Goal: Information Seeking & Learning: Learn about a topic

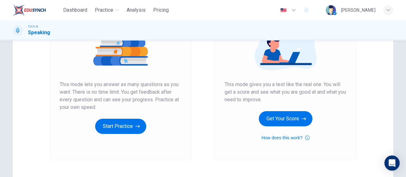
scroll to position [95, 0]
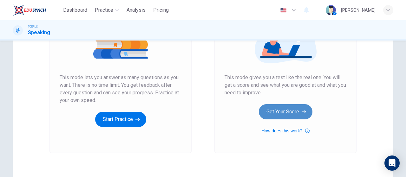
click at [288, 119] on button "Get Your Score" at bounding box center [286, 111] width 54 height 15
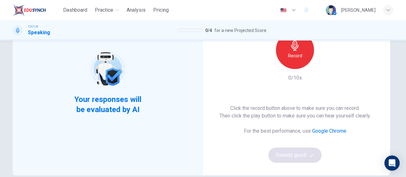
scroll to position [32, 0]
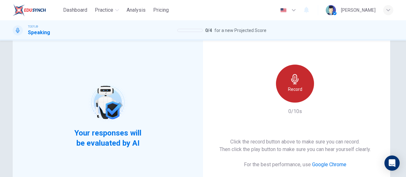
click at [299, 94] on div "Record" at bounding box center [295, 84] width 38 height 38
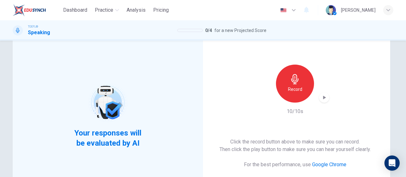
click at [323, 98] on icon "button" at bounding box center [324, 98] width 3 height 4
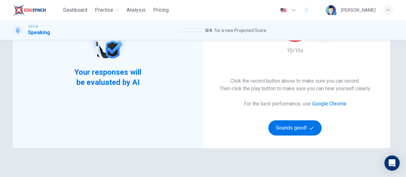
scroll to position [95, 0]
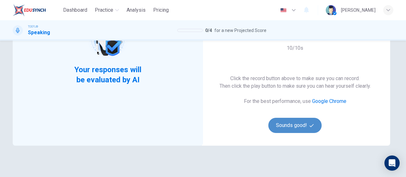
click at [305, 129] on button "Sounds good!" at bounding box center [295, 125] width 53 height 15
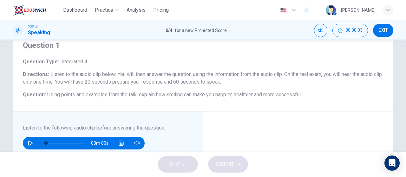
scroll to position [63, 0]
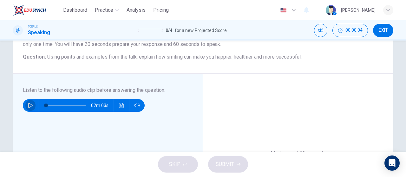
click at [29, 105] on icon "button" at bounding box center [30, 105] width 5 height 5
click at [388, 10] on icon "button" at bounding box center [389, 10] width 4 height 2
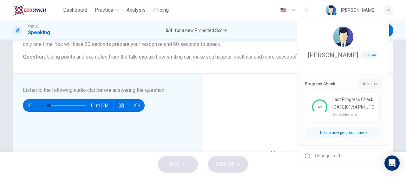
click at [261, 116] on div at bounding box center [203, 88] width 406 height 177
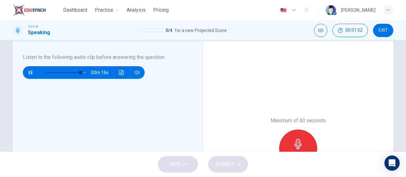
scroll to position [95, 0]
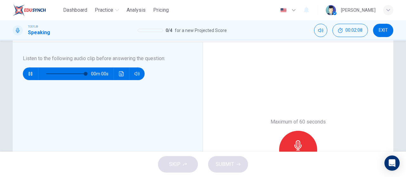
type input "0"
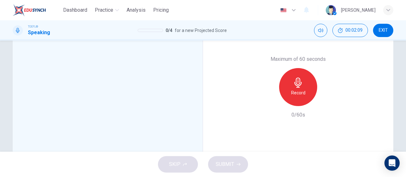
scroll to position [159, 0]
click at [305, 92] on div "Record" at bounding box center [298, 87] width 38 height 38
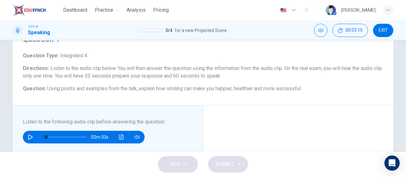
scroll to position [127, 0]
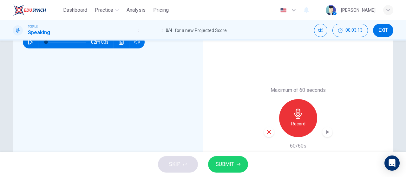
click at [328, 135] on icon "button" at bounding box center [327, 132] width 6 height 6
click at [223, 165] on span "SUBMIT" at bounding box center [225, 164] width 18 height 9
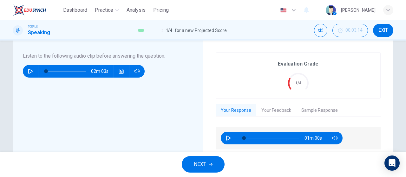
scroll to position [95, 0]
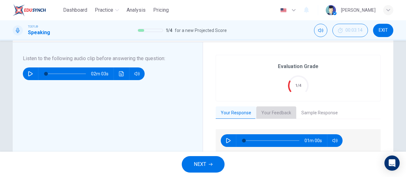
drag, startPoint x: 270, startPoint y: 112, endPoint x: 275, endPoint y: 111, distance: 4.3
click at [272, 112] on button "Your Feedback" at bounding box center [276, 113] width 40 height 13
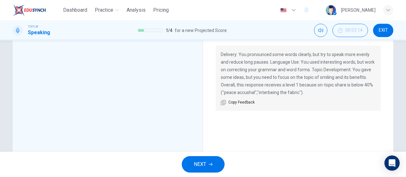
scroll to position [63, 0]
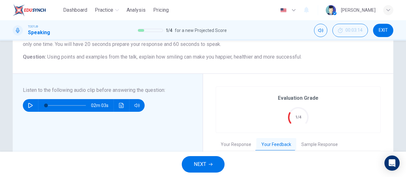
click at [385, 31] on span "EXIT" at bounding box center [383, 30] width 9 height 5
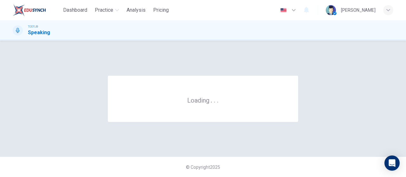
scroll to position [0, 0]
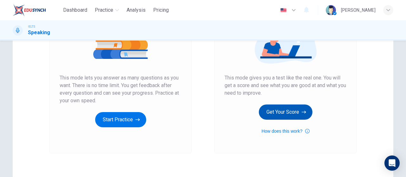
scroll to position [95, 0]
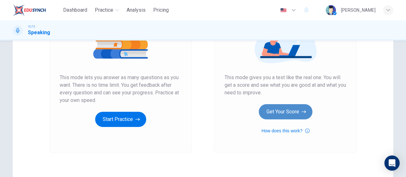
click at [293, 109] on button "Get Your Score" at bounding box center [286, 111] width 54 height 15
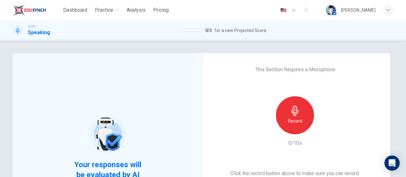
scroll to position [63, 0]
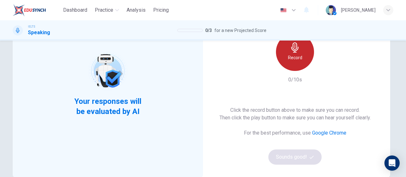
click at [299, 54] on h6 "Record" at bounding box center [295, 58] width 14 height 8
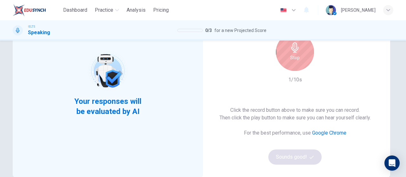
click at [290, 57] on h6 "Stop" at bounding box center [295, 58] width 10 height 8
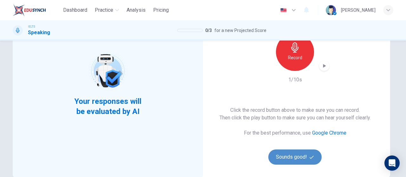
click at [289, 163] on button "Sounds good!" at bounding box center [295, 157] width 53 height 15
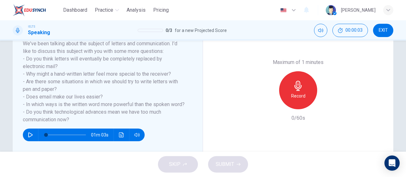
scroll to position [95, 0]
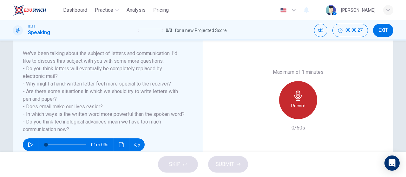
click at [304, 90] on div "Record" at bounding box center [298, 100] width 38 height 38
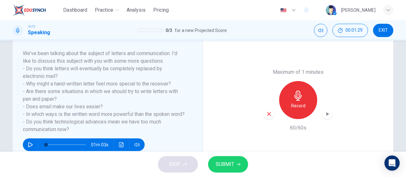
drag, startPoint x: 236, startPoint y: 163, endPoint x: 256, endPoint y: 159, distance: 20.7
click at [236, 163] on button "SUBMIT" at bounding box center [228, 164] width 40 height 17
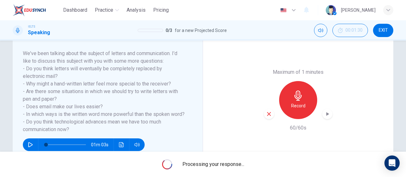
click at [327, 115] on icon "button" at bounding box center [327, 114] width 6 height 6
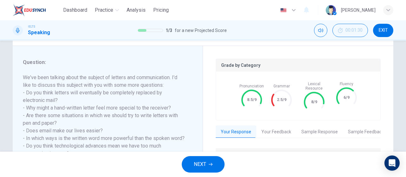
scroll to position [103, 0]
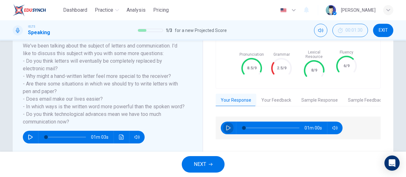
click at [226, 127] on button "button" at bounding box center [228, 128] width 10 height 13
type input "2"
click at [279, 97] on button "Your Feedback" at bounding box center [276, 100] width 40 height 13
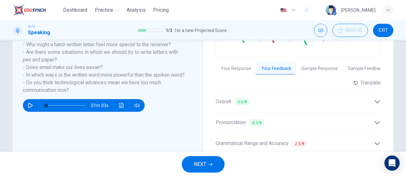
scroll to position [166, 0]
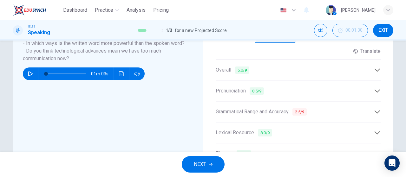
click at [375, 110] on icon at bounding box center [377, 111] width 5 height 3
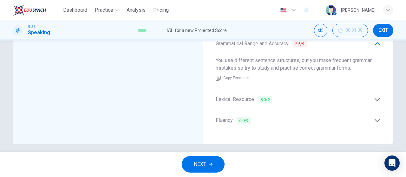
scroll to position [235, 0]
click at [359, 116] on div "Fluency 6.0 / 9" at bounding box center [295, 120] width 158 height 8
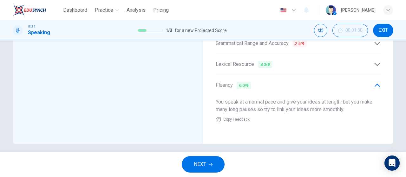
scroll to position [203, 0]
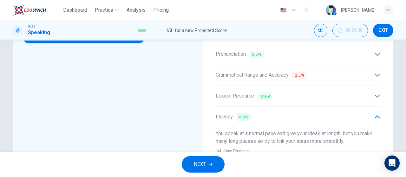
click at [374, 93] on icon at bounding box center [377, 96] width 7 height 7
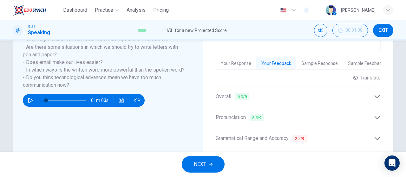
scroll to position [171, 0]
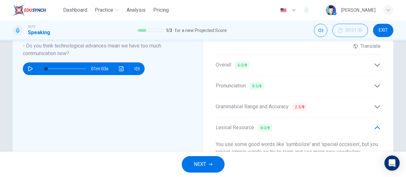
click at [374, 84] on icon at bounding box center [377, 86] width 7 height 7
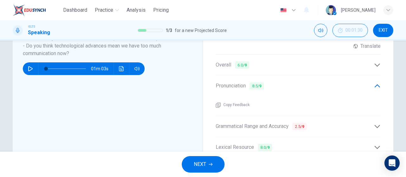
click at [243, 108] on div "Copy Feedback" at bounding box center [298, 104] width 165 height 20
click at [243, 103] on span "Copy Feedback" at bounding box center [236, 105] width 26 height 6
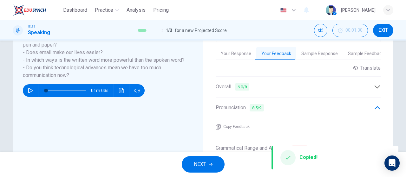
scroll to position [140, 0]
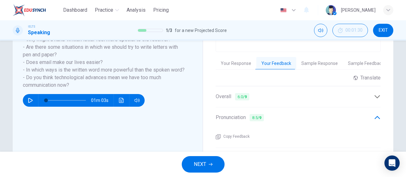
click at [327, 59] on button "Sample Response" at bounding box center [319, 63] width 47 height 13
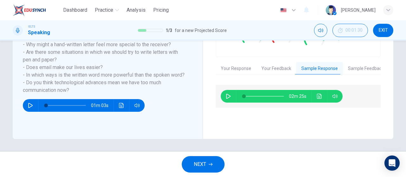
scroll to position [135, 0]
click at [354, 63] on button "Sample Feedback" at bounding box center [366, 68] width 46 height 13
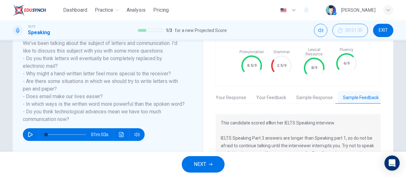
scroll to position [103, 0]
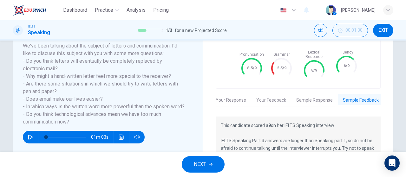
click at [200, 157] on button "NEXT" at bounding box center [203, 164] width 43 height 17
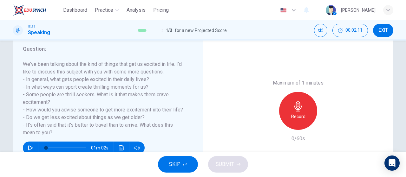
scroll to position [71, 0]
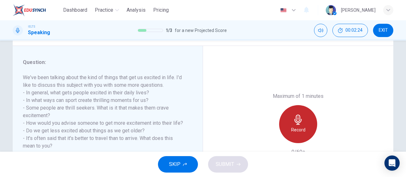
click at [298, 120] on icon "button" at bounding box center [298, 120] width 10 height 10
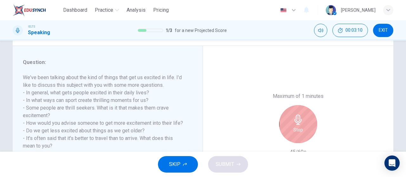
scroll to position [103, 0]
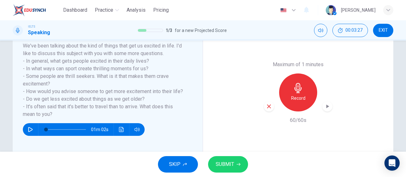
click at [329, 104] on div "button" at bounding box center [328, 107] width 10 height 10
click at [241, 165] on button "SUBMIT" at bounding box center [228, 164] width 40 height 17
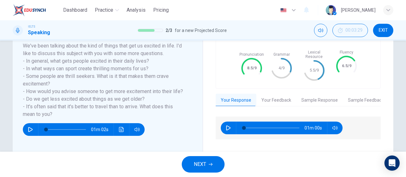
click at [229, 126] on icon "button" at bounding box center [228, 128] width 5 height 5
click at [270, 96] on button "Your Feedback" at bounding box center [276, 100] width 40 height 13
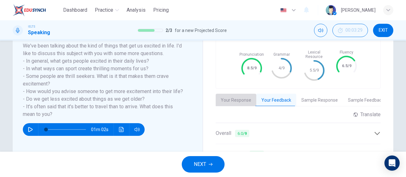
click at [241, 96] on button "Your Response" at bounding box center [236, 100] width 41 height 13
type input "3"
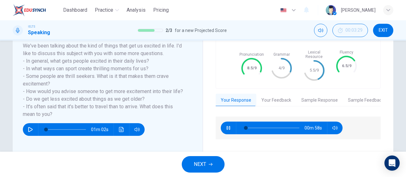
click at [273, 96] on button "Your Feedback" at bounding box center [276, 100] width 40 height 13
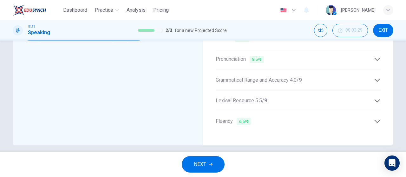
scroll to position [166, 0]
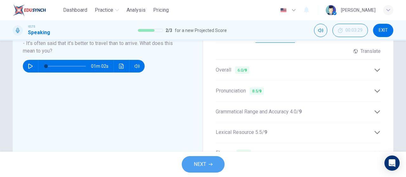
click at [211, 162] on button "NEXT" at bounding box center [203, 164] width 43 height 17
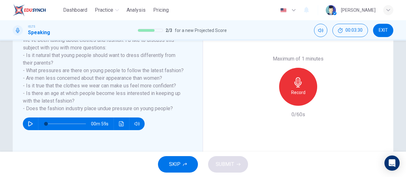
scroll to position [95, 0]
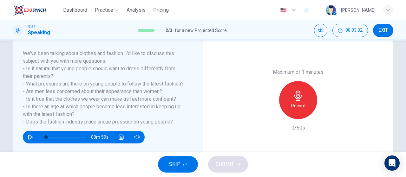
click at [181, 167] on button "SKIP" at bounding box center [178, 164] width 40 height 17
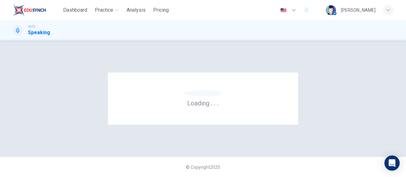
scroll to position [0, 0]
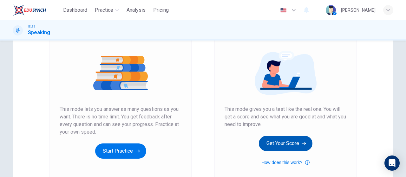
click at [279, 146] on button "Get Your Score" at bounding box center [286, 143] width 54 height 15
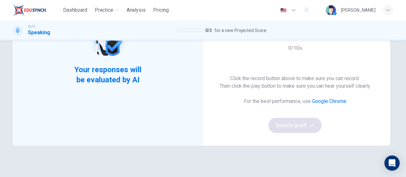
scroll to position [63, 0]
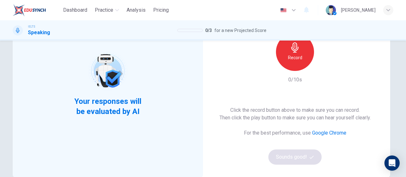
click at [297, 59] on h6 "Record" at bounding box center [295, 58] width 14 height 8
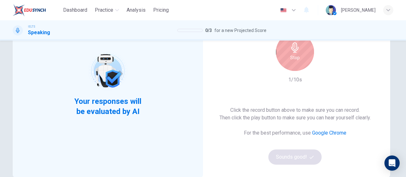
click at [305, 58] on div "Stop" at bounding box center [295, 52] width 38 height 38
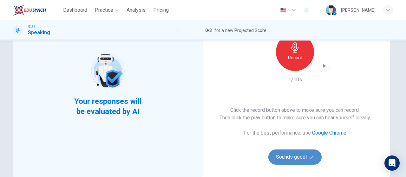
click at [302, 162] on button "Sounds good!" at bounding box center [295, 157] width 53 height 15
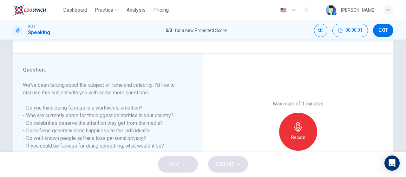
scroll to position [95, 0]
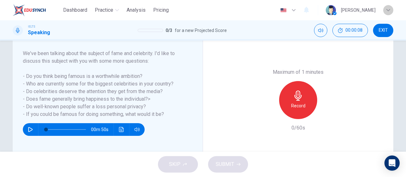
click at [386, 9] on div "button" at bounding box center [388, 10] width 10 height 10
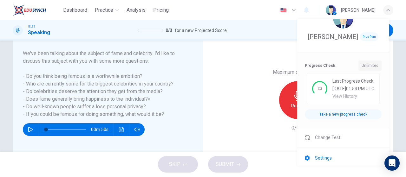
scroll to position [80, 0]
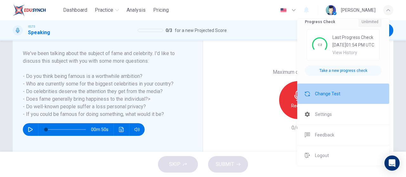
click at [336, 96] on span "Change Test" at bounding box center [327, 94] width 25 height 8
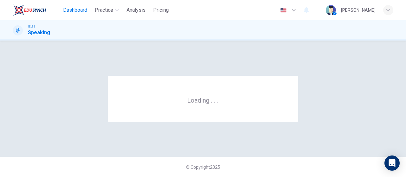
scroll to position [0, 0]
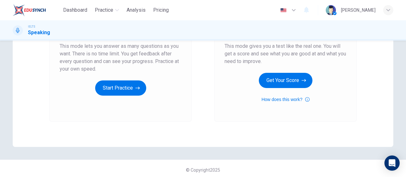
scroll to position [127, 0]
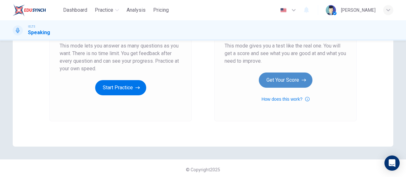
click at [295, 82] on button "Get Your Score" at bounding box center [286, 80] width 54 height 15
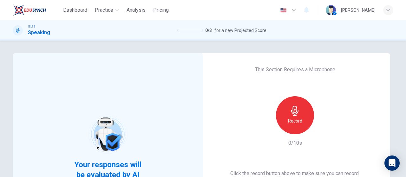
click at [291, 130] on div "Record" at bounding box center [295, 115] width 38 height 38
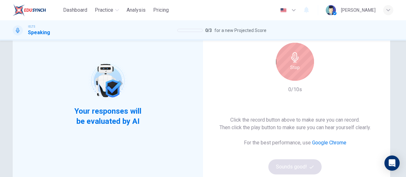
scroll to position [63, 0]
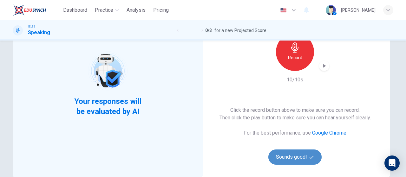
click at [304, 161] on button "Sounds good!" at bounding box center [295, 157] width 53 height 15
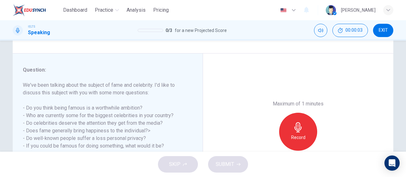
click at [388, 30] on span "EXIT" at bounding box center [383, 30] width 9 height 5
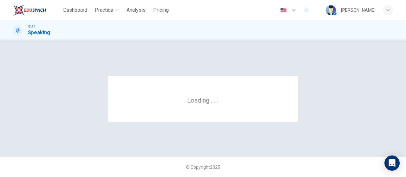
scroll to position [0, 0]
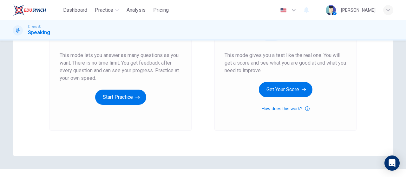
scroll to position [127, 0]
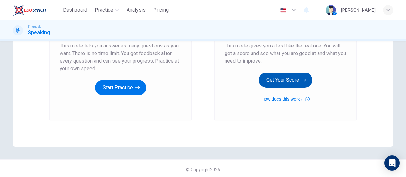
click at [296, 85] on button "Get Your Score" at bounding box center [286, 80] width 54 height 15
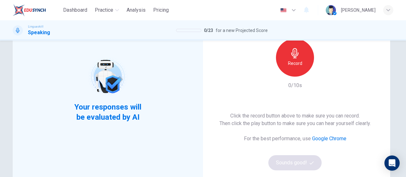
scroll to position [32, 0]
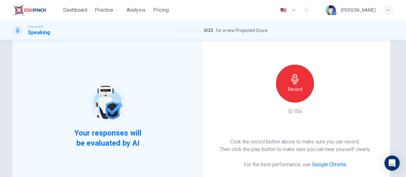
click at [302, 84] on div "Record" at bounding box center [295, 84] width 38 height 38
click at [323, 97] on icon "button" at bounding box center [324, 98] width 3 height 4
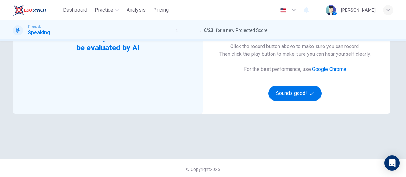
scroll to position [130, 0]
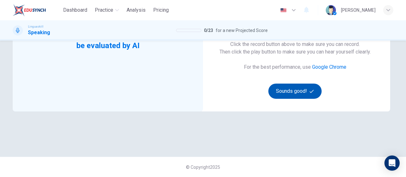
click at [296, 95] on button "Sounds good!" at bounding box center [295, 91] width 53 height 15
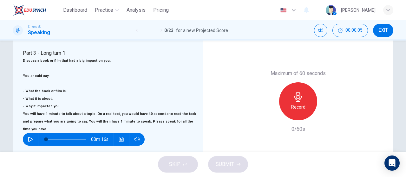
scroll to position [94, 0]
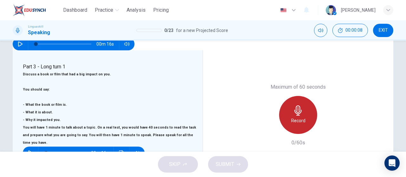
click at [298, 116] on icon "button" at bounding box center [298, 111] width 10 height 10
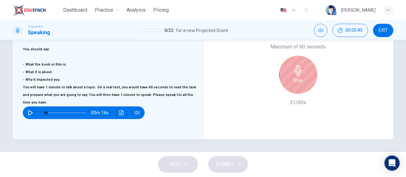
scroll to position [126, 0]
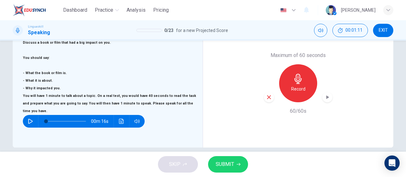
click at [327, 101] on icon "button" at bounding box center [327, 97] width 6 height 6
click at [218, 165] on span "SUBMIT" at bounding box center [225, 164] width 18 height 9
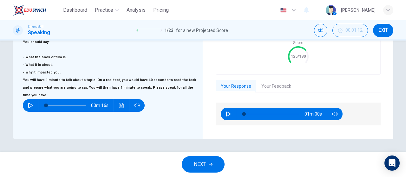
scroll to position [170, 0]
click at [283, 80] on button "Your Feedback" at bounding box center [276, 86] width 40 height 13
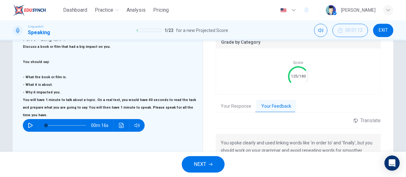
scroll to position [120, 0]
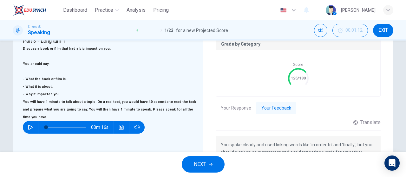
click at [207, 167] on button "NEXT" at bounding box center [203, 164] width 43 height 17
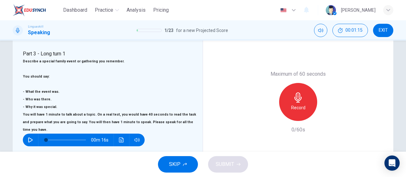
scroll to position [94, 0]
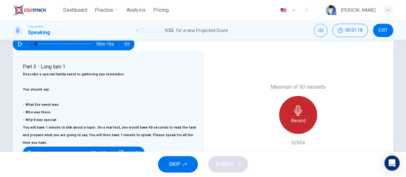
click at [301, 116] on icon "button" at bounding box center [298, 111] width 10 height 10
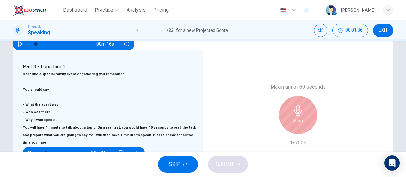
scroll to position [126, 0]
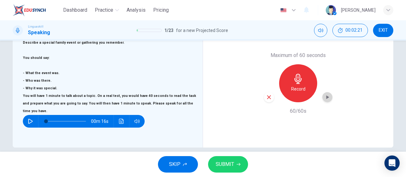
click at [327, 101] on icon "button" at bounding box center [327, 97] width 6 height 6
click at [238, 167] on button "SUBMIT" at bounding box center [228, 164] width 40 height 17
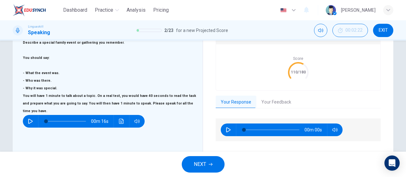
scroll to position [139, 0]
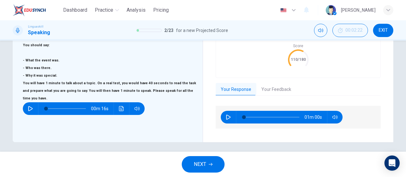
click at [227, 120] on icon "button" at bounding box center [228, 117] width 4 height 5
type input "0"
click at [262, 96] on button "Your Feedback" at bounding box center [276, 89] width 40 height 13
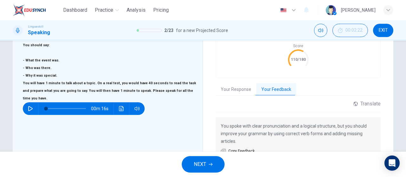
scroll to position [170, 0]
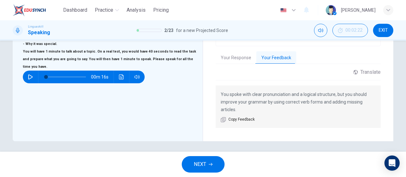
click at [216, 165] on button "NEXT" at bounding box center [203, 164] width 43 height 17
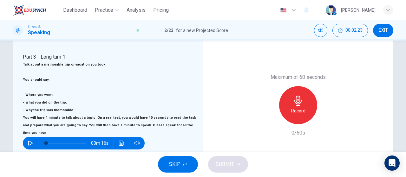
scroll to position [94, 0]
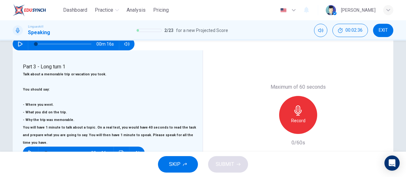
click at [298, 116] on icon "button" at bounding box center [298, 111] width 10 height 10
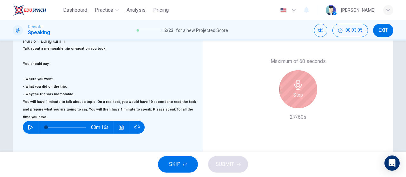
scroll to position [126, 0]
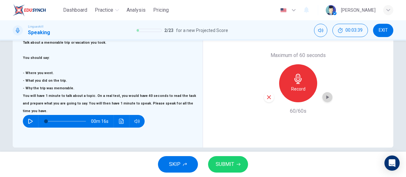
click at [324, 101] on icon "button" at bounding box center [327, 97] width 6 height 6
click at [224, 163] on span "SUBMIT" at bounding box center [225, 164] width 18 height 9
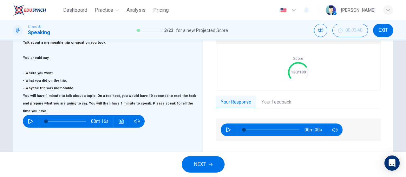
scroll to position [139, 0]
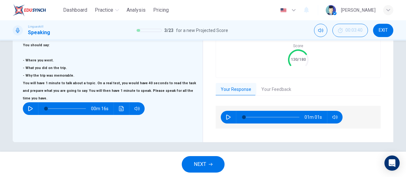
click at [226, 120] on icon "button" at bounding box center [228, 117] width 4 height 5
type input "0"
click at [278, 96] on button "Your Feedback" at bounding box center [276, 89] width 40 height 13
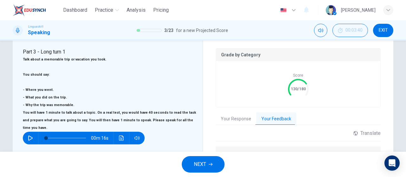
scroll to position [107, 0]
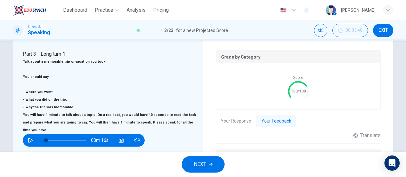
drag, startPoint x: 202, startPoint y: 163, endPoint x: 210, endPoint y: 155, distance: 11.9
click at [203, 163] on span "NEXT" at bounding box center [200, 164] width 12 height 9
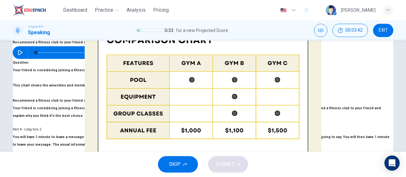
scroll to position [127, 0]
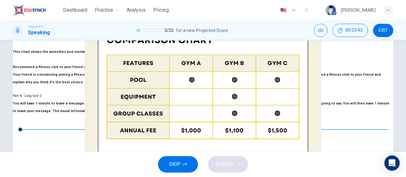
click at [182, 167] on button "SKIP" at bounding box center [178, 164] width 40 height 17
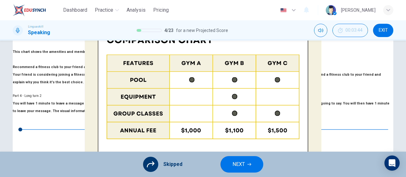
click at [239, 166] on span "NEXT" at bounding box center [239, 164] width 12 height 9
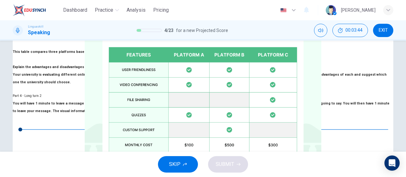
click at [182, 168] on button "SKIP" at bounding box center [178, 164] width 40 height 17
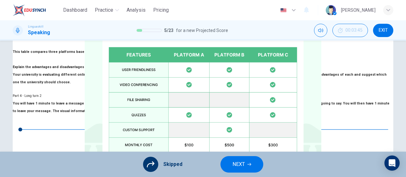
click at [255, 165] on button "NEXT" at bounding box center [242, 164] width 43 height 17
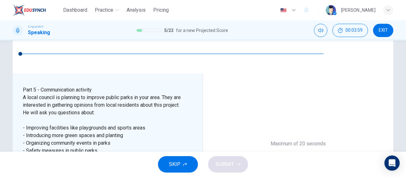
scroll to position [159, 0]
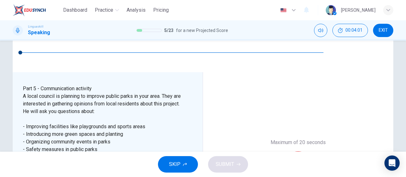
click at [25, 103] on div "Part 5 - Communication activity A local council is planning to improve public p…" at bounding box center [110, 170] width 175 height 171
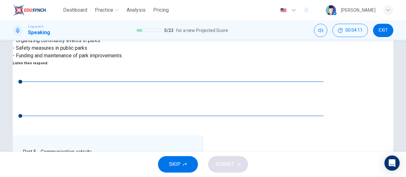
scroll to position [127, 0]
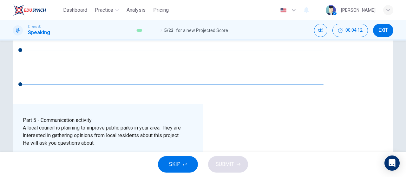
click at [233, 168] on span "SUBMIT" at bounding box center [225, 164] width 18 height 9
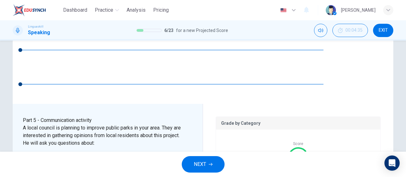
scroll to position [140, 0]
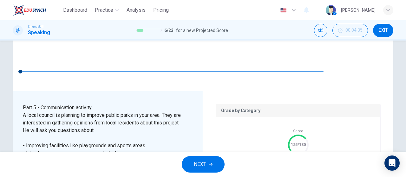
click at [278, 169] on button "Your Feedback" at bounding box center [276, 175] width 40 height 13
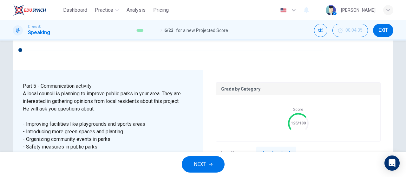
scroll to position [183, 0]
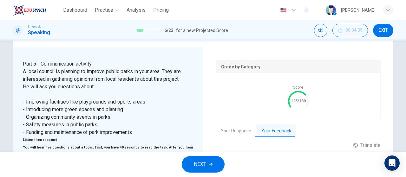
click at [212, 164] on icon "button" at bounding box center [211, 164] width 4 height 3
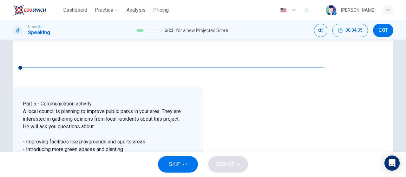
scroll to position [134, 0]
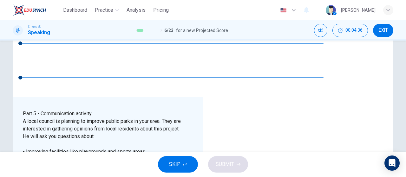
type input "0"
click at [220, 167] on span "SUBMIT" at bounding box center [225, 164] width 18 height 9
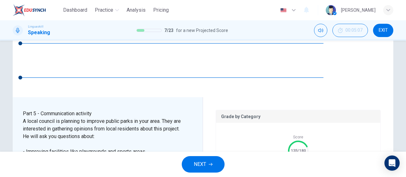
scroll to position [146, 0]
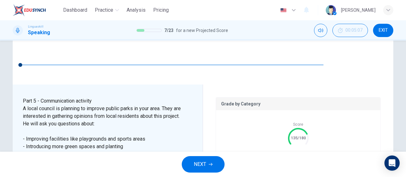
click at [272, 162] on button "Your Feedback" at bounding box center [276, 168] width 40 height 13
click at [243, 162] on button "Your Response" at bounding box center [236, 168] width 41 height 13
type input "10"
click at [284, 162] on button "Your Feedback" at bounding box center [276, 168] width 40 height 13
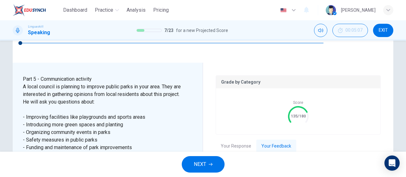
scroll to position [178, 0]
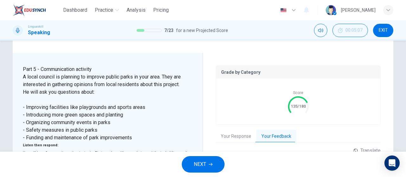
click at [212, 166] on icon "button" at bounding box center [211, 165] width 4 height 4
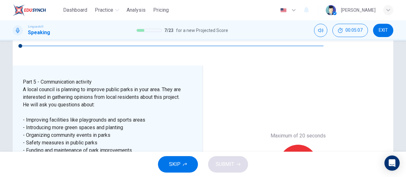
scroll to position [134, 0]
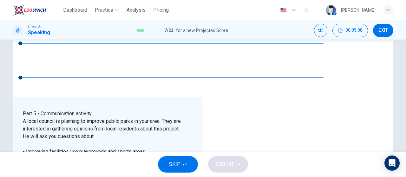
type input "0"
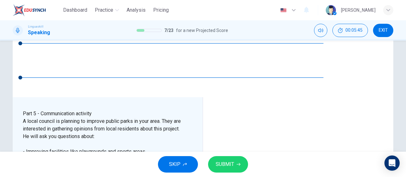
click at [218, 162] on span "SUBMIT" at bounding box center [225, 164] width 18 height 9
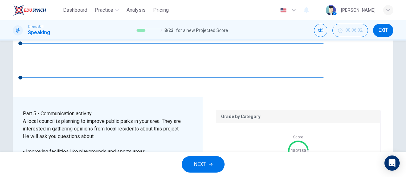
scroll to position [146, 0]
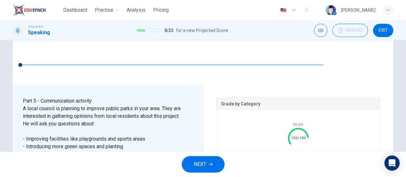
type input "5"
click at [282, 162] on button "Your Feedback" at bounding box center [276, 168] width 40 height 13
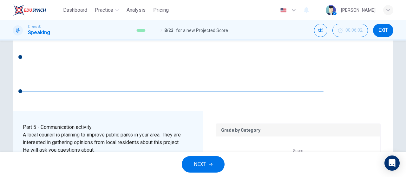
scroll to position [152, 0]
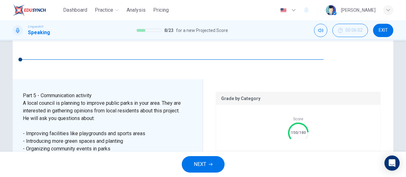
click at [201, 164] on span "NEXT" at bounding box center [200, 164] width 12 height 9
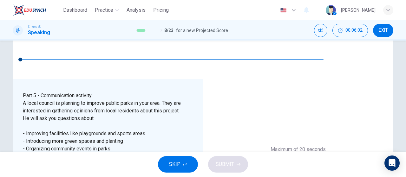
scroll to position [139, 0]
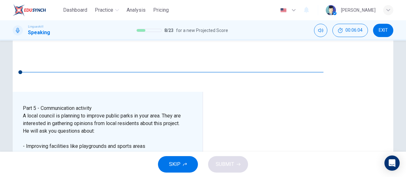
type input "0"
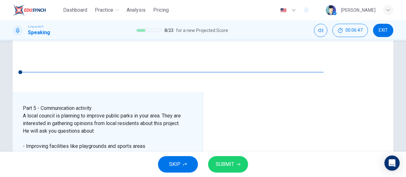
click at [235, 160] on button "SUBMIT" at bounding box center [228, 164] width 40 height 17
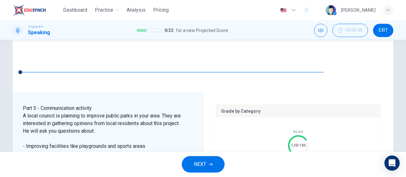
scroll to position [152, 0]
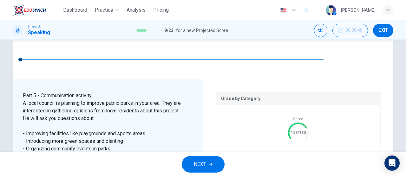
type input "10"
click at [283, 156] on button "Your Feedback" at bounding box center [276, 162] width 40 height 13
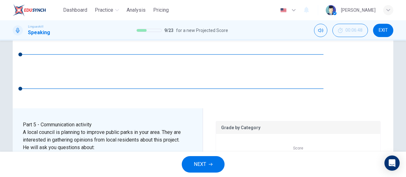
scroll to position [120, 0]
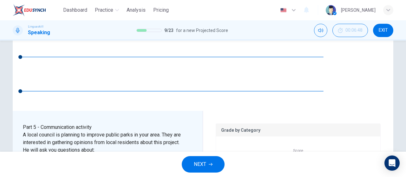
click at [211, 163] on button "NEXT" at bounding box center [203, 164] width 43 height 17
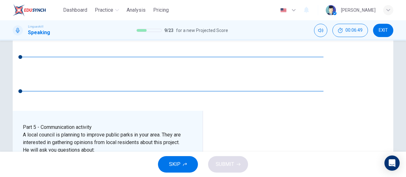
type input "0"
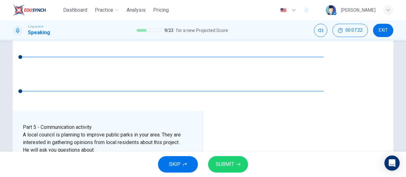
click at [227, 166] on span "SUBMIT" at bounding box center [225, 164] width 18 height 9
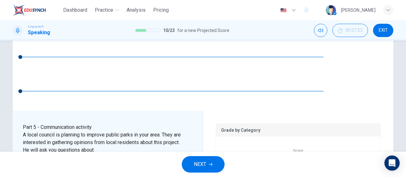
scroll to position [133, 0]
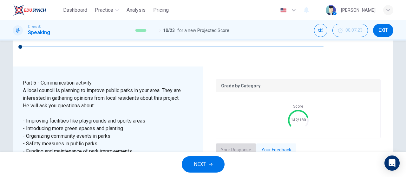
click at [236, 144] on button "Your Response" at bounding box center [236, 150] width 41 height 13
click at [224, 172] on button "button" at bounding box center [228, 178] width 10 height 13
type input "0"
click at [268, 144] on button "Your Feedback" at bounding box center [276, 150] width 40 height 13
click at [220, 163] on button "NEXT" at bounding box center [203, 164] width 43 height 17
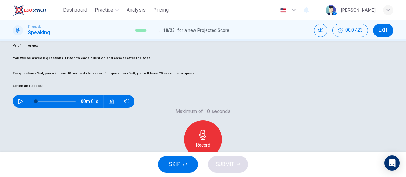
scroll to position [63, 0]
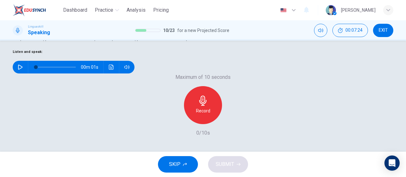
click at [34, 74] on div "00m 01s" at bounding box center [74, 67] width 122 height 13
click at [25, 74] on button "button" at bounding box center [20, 67] width 10 height 13
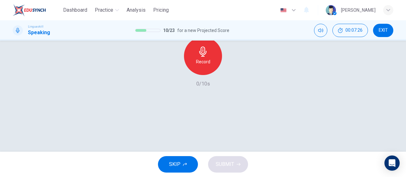
scroll to position [103, 0]
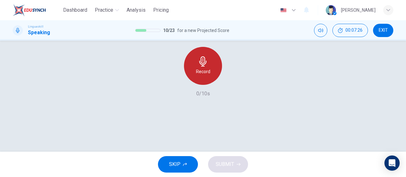
click at [198, 67] on icon "button" at bounding box center [203, 62] width 10 height 10
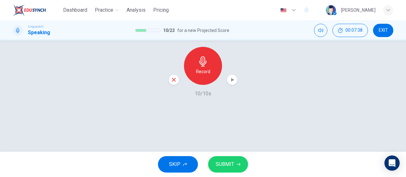
click at [229, 83] on icon "button" at bounding box center [232, 80] width 6 height 6
drag, startPoint x: 233, startPoint y: 162, endPoint x: 237, endPoint y: 157, distance: 6.3
click at [233, 162] on span "SUBMIT" at bounding box center [225, 164] width 18 height 9
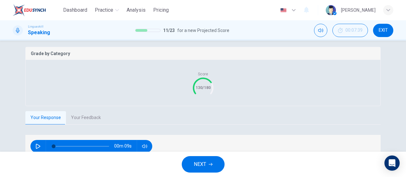
click at [209, 161] on button "NEXT" at bounding box center [203, 164] width 43 height 17
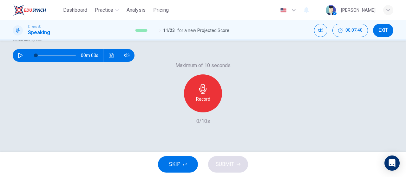
scroll to position [71, 0]
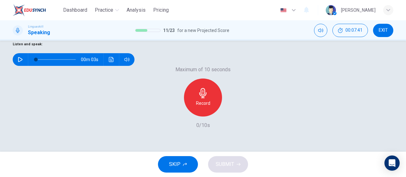
click at [188, 162] on button "SKIP" at bounding box center [178, 164] width 40 height 17
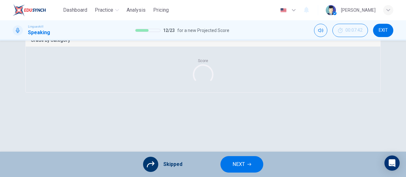
scroll to position [103, 0]
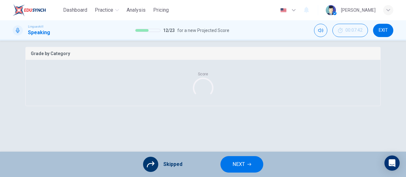
click at [241, 166] on span "NEXT" at bounding box center [239, 164] width 12 height 9
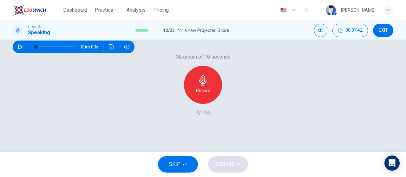
scroll to position [71, 0]
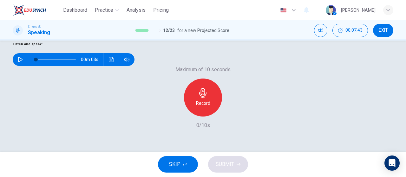
click at [23, 66] on div "Question 13 Part 1 - Interview You will be asked 8 questions. Listen to each qu…" at bounding box center [203, 24] width 381 height 84
drag, startPoint x: 28, startPoint y: 72, endPoint x: 143, endPoint y: 83, distance: 115.8
click at [23, 62] on icon "button" at bounding box center [20, 59] width 5 height 5
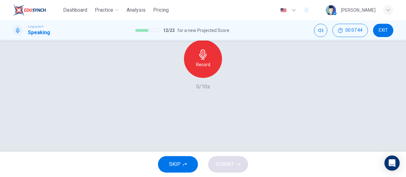
scroll to position [135, 0]
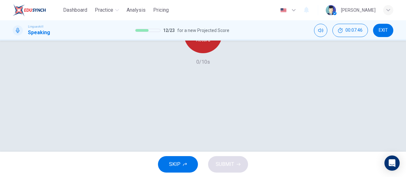
click at [199, 44] on h6 "Record" at bounding box center [203, 40] width 14 height 8
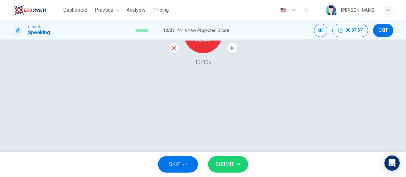
click at [233, 51] on icon "button" at bounding box center [232, 48] width 6 height 6
click at [234, 170] on button "SUBMIT" at bounding box center [228, 164] width 40 height 17
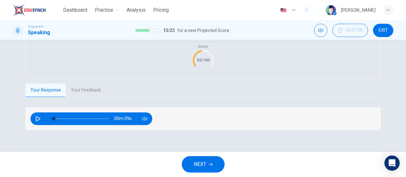
scroll to position [157, 0]
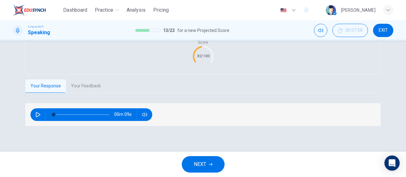
click at [87, 85] on button "Your Feedback" at bounding box center [86, 86] width 40 height 13
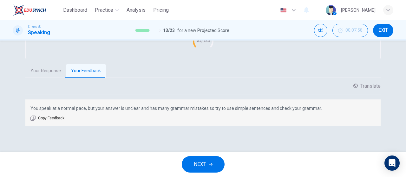
click at [200, 160] on button "NEXT" at bounding box center [203, 164] width 43 height 17
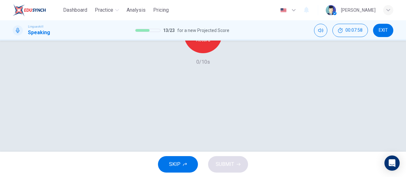
scroll to position [103, 0]
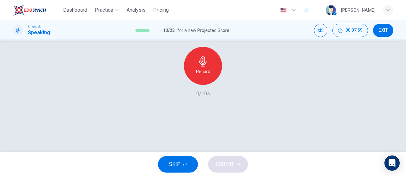
click at [25, 34] on button "button" at bounding box center [20, 28] width 10 height 13
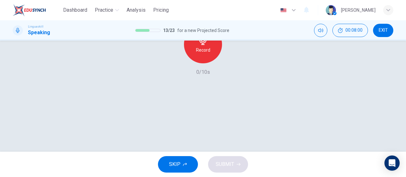
scroll to position [135, 0]
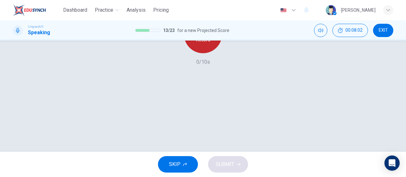
click at [203, 44] on h6 "Record" at bounding box center [203, 40] width 14 height 8
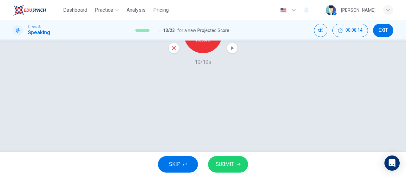
drag, startPoint x: 231, startPoint y: 98, endPoint x: 234, endPoint y: 107, distance: 8.9
click at [231, 50] on icon "button" at bounding box center [232, 48] width 3 height 4
click at [238, 168] on button "SUBMIT" at bounding box center [228, 164] width 40 height 17
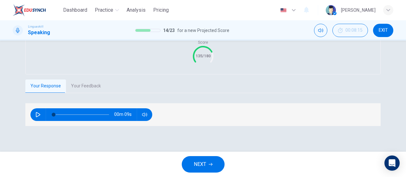
scroll to position [157, 0]
click at [91, 84] on button "Your Feedback" at bounding box center [86, 86] width 40 height 13
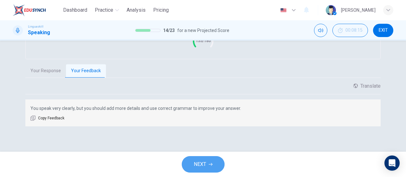
click at [211, 166] on icon "button" at bounding box center [211, 165] width 4 height 4
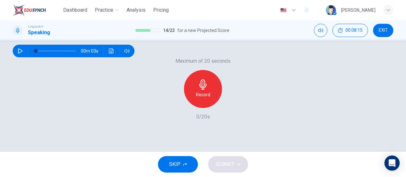
scroll to position [71, 0]
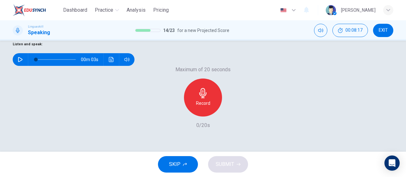
click at [23, 62] on icon "button" at bounding box center [20, 59] width 5 height 5
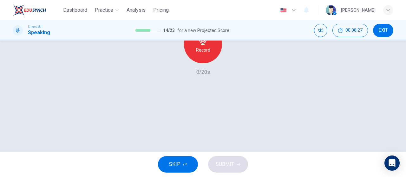
scroll to position [135, 0]
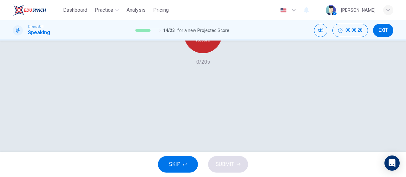
click at [205, 53] on div "Record" at bounding box center [203, 34] width 38 height 38
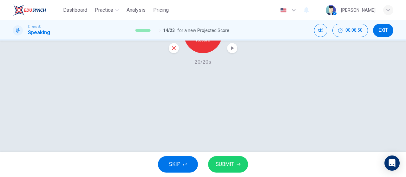
click at [234, 53] on div "button" at bounding box center [232, 48] width 10 height 10
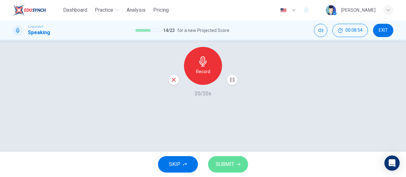
click at [232, 161] on span "SUBMIT" at bounding box center [225, 164] width 18 height 9
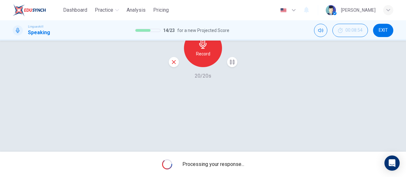
scroll to position [135, 0]
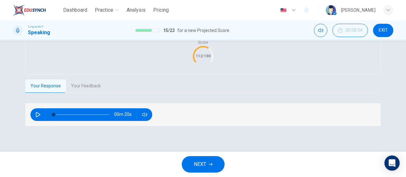
click at [78, 93] on button "Your Feedback" at bounding box center [86, 86] width 40 height 13
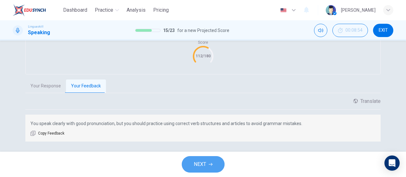
click at [211, 160] on button "NEXT" at bounding box center [203, 164] width 43 height 17
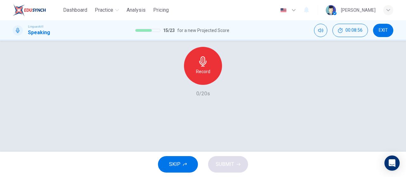
scroll to position [103, 0]
drag, startPoint x: 28, startPoint y: 41, endPoint x: 32, endPoint y: 44, distance: 5.3
click at [23, 30] on icon "button" at bounding box center [20, 27] width 5 height 5
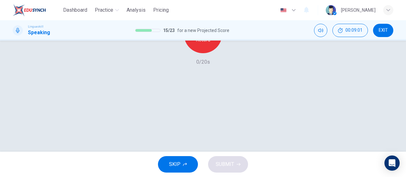
click at [206, 44] on h6 "Record" at bounding box center [203, 40] width 14 height 8
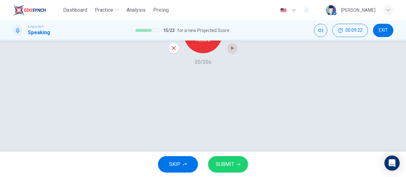
click at [230, 51] on icon "button" at bounding box center [232, 48] width 6 height 6
click at [230, 169] on span "SUBMIT" at bounding box center [225, 164] width 18 height 9
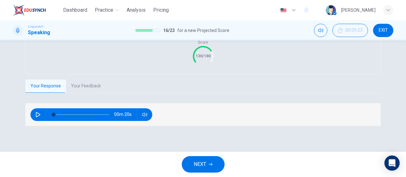
click at [88, 93] on button "Your Feedback" at bounding box center [86, 86] width 40 height 13
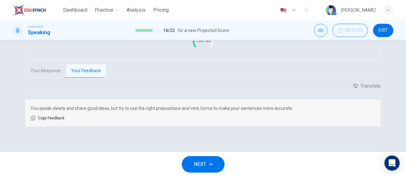
scroll to position [173, 0]
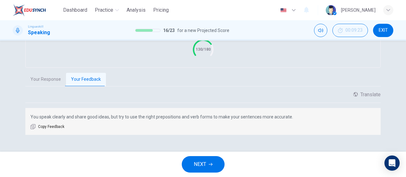
click at [208, 163] on button "NEXT" at bounding box center [203, 164] width 43 height 17
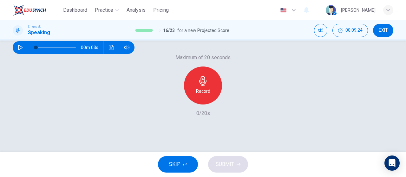
scroll to position [39, 0]
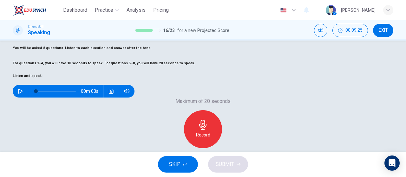
click at [25, 98] on button "button" at bounding box center [20, 91] width 10 height 13
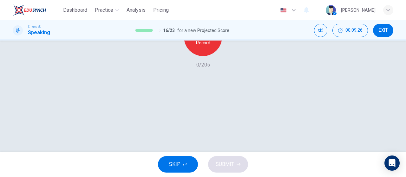
scroll to position [135, 0]
type input "0"
click at [203, 53] on div "Record" at bounding box center [203, 34] width 38 height 38
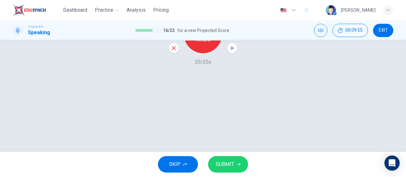
click at [234, 53] on div "button" at bounding box center [232, 48] width 10 height 10
click at [221, 167] on span "SUBMIT" at bounding box center [225, 164] width 18 height 9
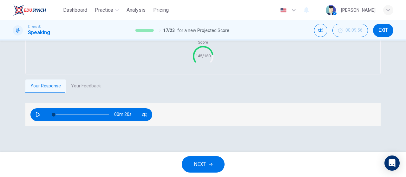
drag, startPoint x: 28, startPoint y: 138, endPoint x: 36, endPoint y: 137, distance: 8.4
click at [28, 126] on div "00m 20s" at bounding box center [203, 114] width 356 height 23
click at [34, 121] on button "button" at bounding box center [38, 115] width 10 height 13
type input "15"
click at [206, 167] on span "NEXT" at bounding box center [200, 164] width 12 height 9
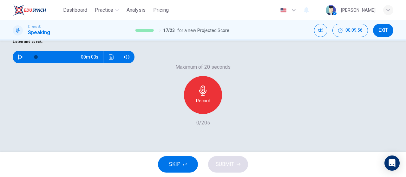
scroll to position [71, 0]
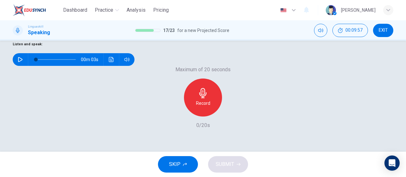
click at [35, 66] on div "00m 03s" at bounding box center [74, 59] width 122 height 13
click at [25, 66] on button "button" at bounding box center [20, 59] width 10 height 13
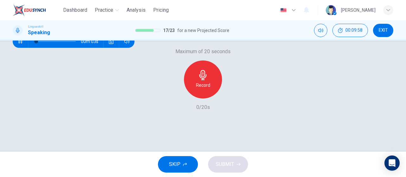
scroll to position [135, 0]
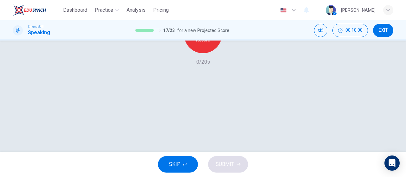
click at [209, 53] on div "Record" at bounding box center [203, 34] width 38 height 38
type input "0"
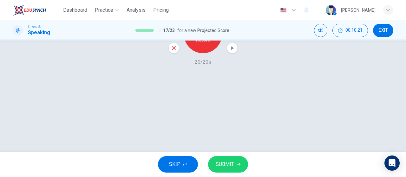
click at [232, 50] on icon "button" at bounding box center [232, 48] width 3 height 4
drag, startPoint x: 231, startPoint y: 163, endPoint x: 240, endPoint y: 153, distance: 13.5
click at [231, 162] on span "SUBMIT" at bounding box center [225, 164] width 18 height 9
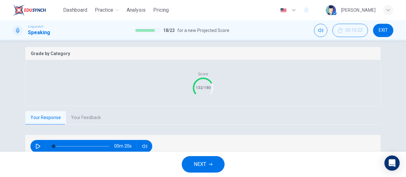
scroll to position [157, 0]
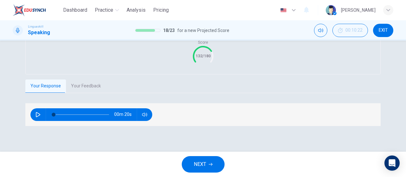
drag, startPoint x: 40, startPoint y: 115, endPoint x: 43, endPoint y: 111, distance: 4.3
click at [40, 115] on button "button" at bounding box center [38, 115] width 10 height 13
type input "0"
click at [98, 87] on button "Your Feedback" at bounding box center [86, 86] width 40 height 13
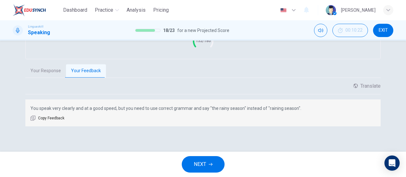
scroll to position [173, 0]
click at [207, 158] on button "NEXT" at bounding box center [203, 164] width 43 height 17
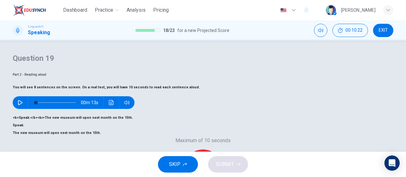
scroll to position [32, 0]
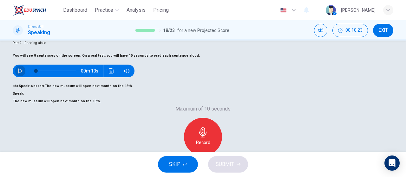
click at [24, 77] on button "button" at bounding box center [20, 71] width 10 height 13
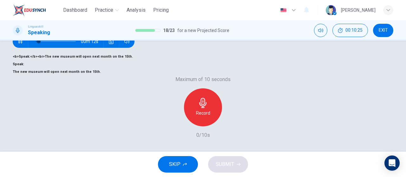
scroll to position [95, 0]
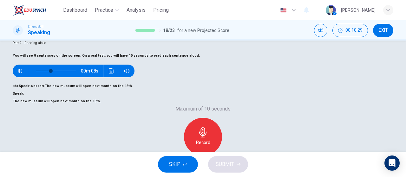
click at [22, 73] on icon "button" at bounding box center [19, 71] width 3 height 4
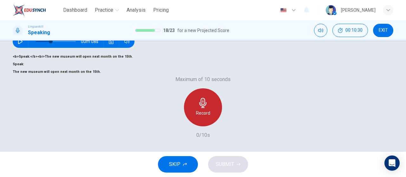
click at [199, 117] on h6 "Record" at bounding box center [203, 114] width 14 height 8
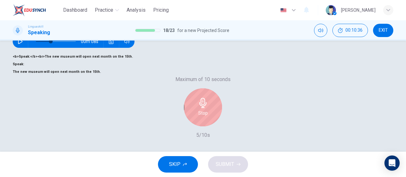
click at [205, 117] on h6 "Stop" at bounding box center [203, 114] width 10 height 8
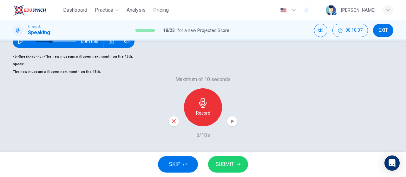
click at [231, 123] on icon "button" at bounding box center [232, 122] width 3 height 4
click at [235, 160] on button "SUBMIT" at bounding box center [228, 164] width 40 height 17
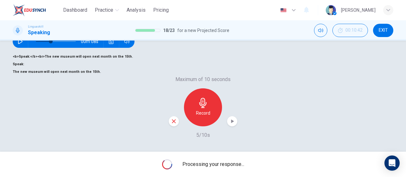
scroll to position [71, 0]
type input "0"
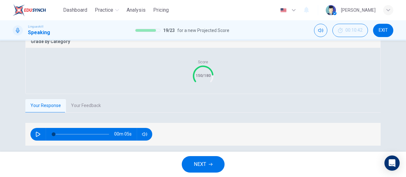
scroll to position [135, 0]
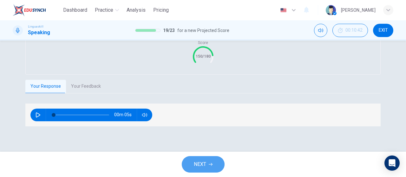
click at [208, 167] on button "NEXT" at bounding box center [203, 164] width 43 height 17
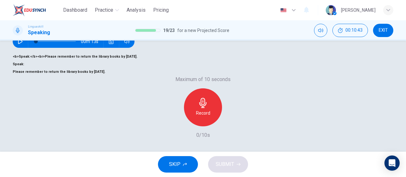
click at [188, 161] on button "SKIP" at bounding box center [178, 164] width 40 height 17
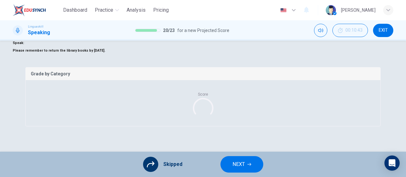
click at [240, 167] on span "NEXT" at bounding box center [239, 164] width 12 height 9
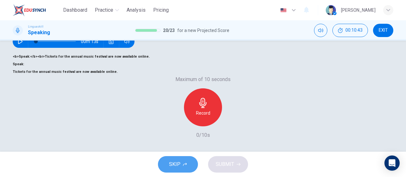
click at [184, 164] on icon "button" at bounding box center [185, 164] width 4 height 3
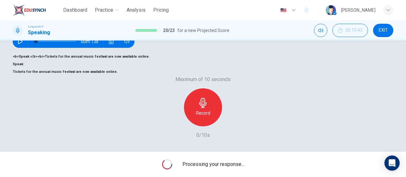
scroll to position [71, 0]
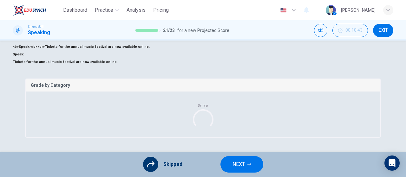
click at [222, 162] on button "NEXT" at bounding box center [242, 164] width 43 height 17
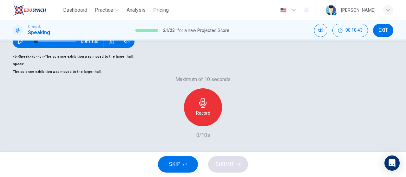
click at [168, 164] on button "SKIP" at bounding box center [178, 164] width 40 height 17
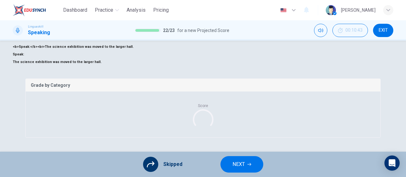
click at [236, 162] on span "NEXT" at bounding box center [239, 164] width 12 height 9
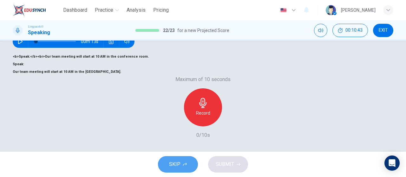
click at [179, 165] on span "SKIP" at bounding box center [174, 164] width 11 height 9
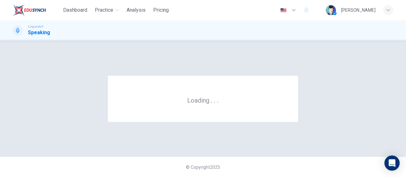
scroll to position [0, 0]
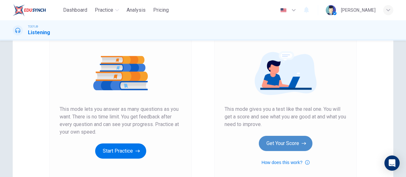
click at [281, 138] on button "Get Your Score" at bounding box center [286, 143] width 54 height 15
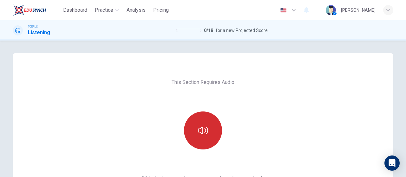
click at [214, 132] on button "button" at bounding box center [203, 131] width 38 height 38
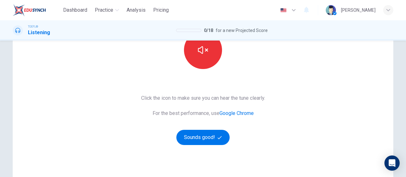
scroll to position [95, 0]
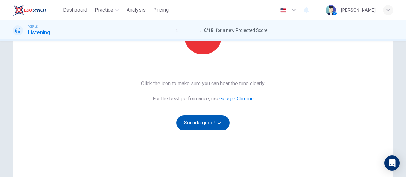
click at [213, 120] on button "Sounds good!" at bounding box center [202, 123] width 53 height 15
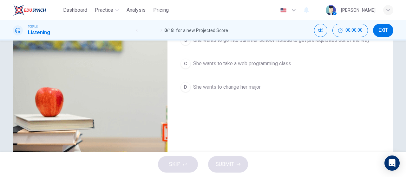
scroll to position [0, 0]
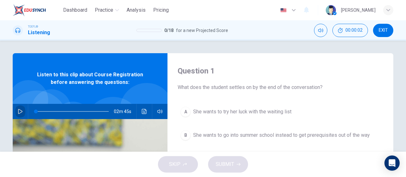
click at [21, 111] on icon "button" at bounding box center [20, 111] width 5 height 5
drag, startPoint x: 174, startPoint y: 124, endPoint x: 190, endPoint y: 125, distance: 15.2
click at [185, 125] on body "Dashboard Practice Analysis Pricing English en ​ [PERSON_NAME] TOEFL® Listening…" at bounding box center [203, 88] width 406 height 177
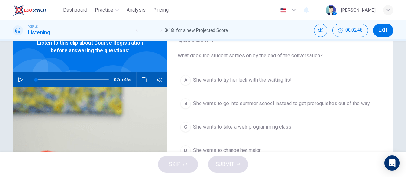
type input "0"
click at [253, 132] on button "C She wants to take a web programming class" at bounding box center [281, 127] width 206 height 16
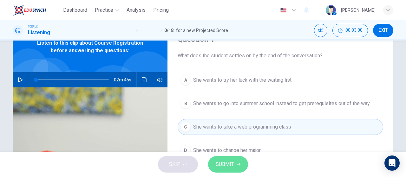
click at [232, 162] on span "SUBMIT" at bounding box center [225, 164] width 18 height 9
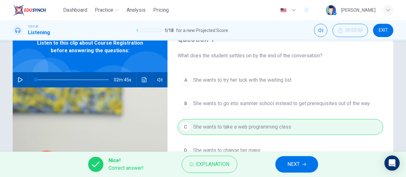
click at [294, 168] on span "NEXT" at bounding box center [294, 164] width 12 height 9
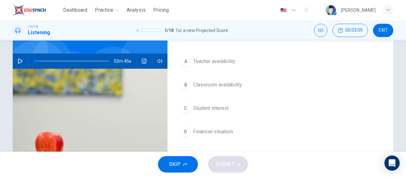
scroll to position [63, 0]
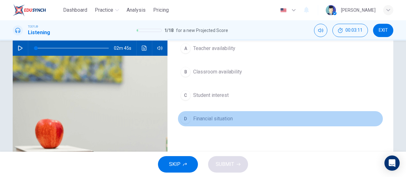
click at [206, 117] on span "Financial situation" at bounding box center [213, 119] width 40 height 8
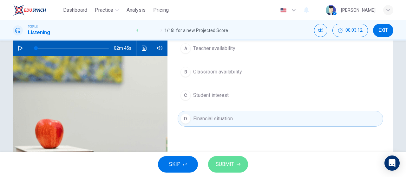
click at [230, 158] on button "SUBMIT" at bounding box center [228, 164] width 40 height 17
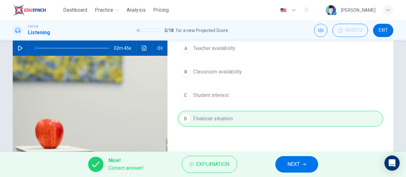
click at [283, 166] on button "NEXT" at bounding box center [297, 164] width 43 height 17
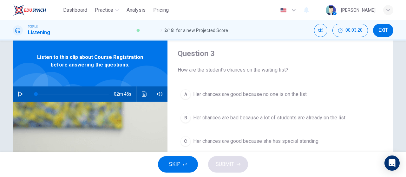
scroll to position [32, 0]
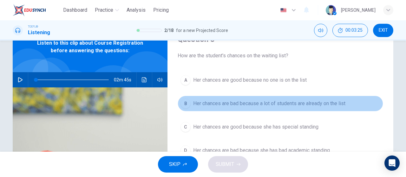
click at [240, 102] on span "Her chances are bad because a lot of students are already on the list" at bounding box center [269, 104] width 152 height 8
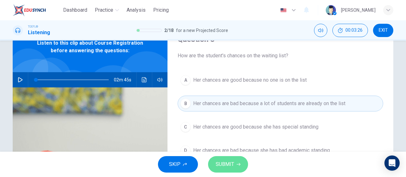
drag, startPoint x: 234, startPoint y: 165, endPoint x: 243, endPoint y: 116, distance: 50.4
click at [234, 165] on span "SUBMIT" at bounding box center [225, 164] width 18 height 9
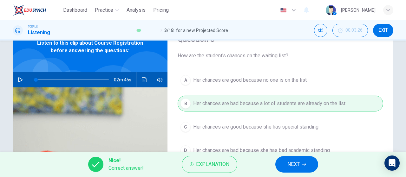
click at [282, 172] on button "NEXT" at bounding box center [297, 164] width 43 height 17
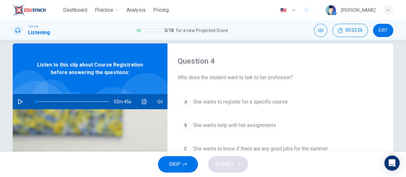
scroll to position [0, 0]
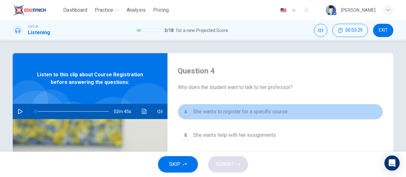
click at [270, 116] on button "A She wants to register for a specific course" at bounding box center [281, 112] width 206 height 16
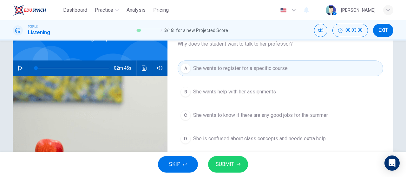
scroll to position [63, 0]
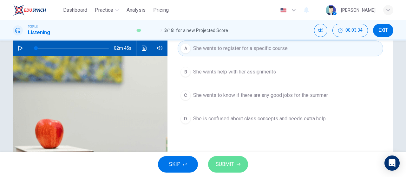
click at [237, 165] on icon "button" at bounding box center [239, 164] width 4 height 3
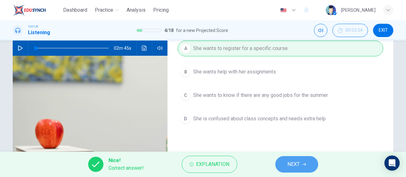
click at [299, 168] on span "NEXT" at bounding box center [294, 164] width 12 height 9
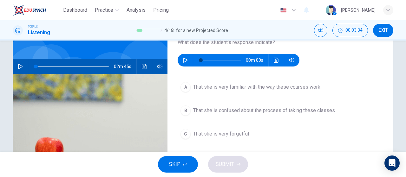
scroll to position [32, 0]
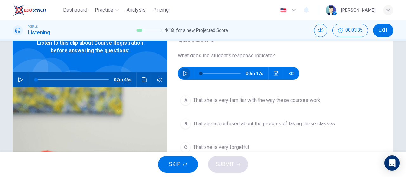
click at [186, 77] on button "button" at bounding box center [185, 73] width 10 height 13
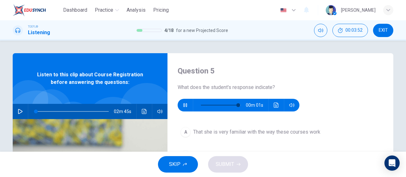
type input "0"
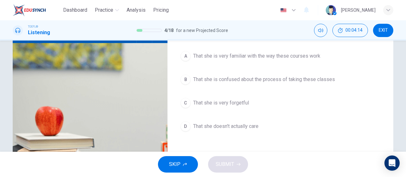
scroll to position [63, 0]
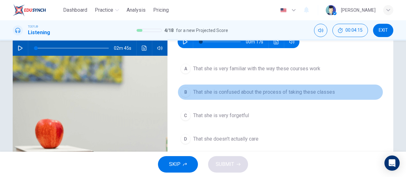
click at [244, 96] on span "That she is confused about the process of taking these classes" at bounding box center [264, 93] width 142 height 8
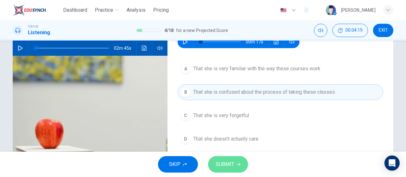
click at [228, 161] on span "SUBMIT" at bounding box center [225, 164] width 18 height 9
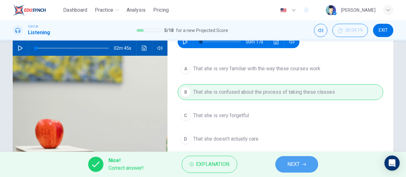
click at [309, 163] on button "NEXT" at bounding box center [297, 164] width 43 height 17
